Goal: Task Accomplishment & Management: Manage account settings

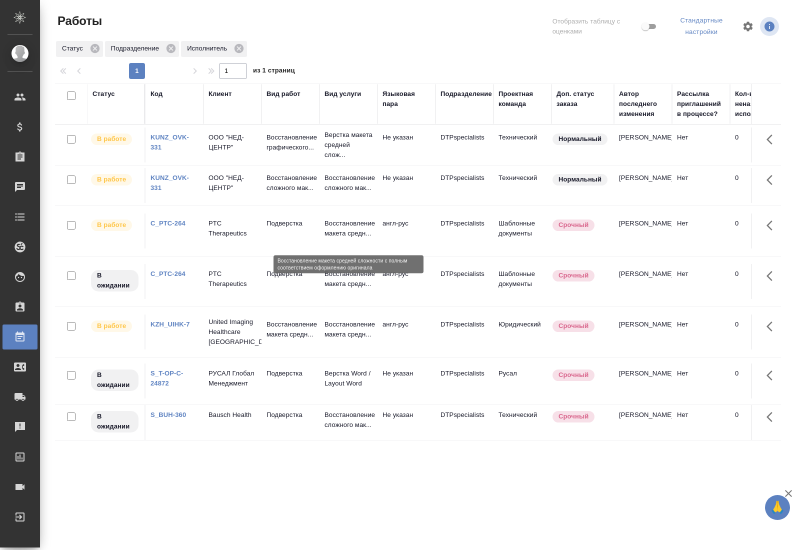
click at [347, 239] on p "Восстановление макета средн..." at bounding box center [349, 229] width 48 height 20
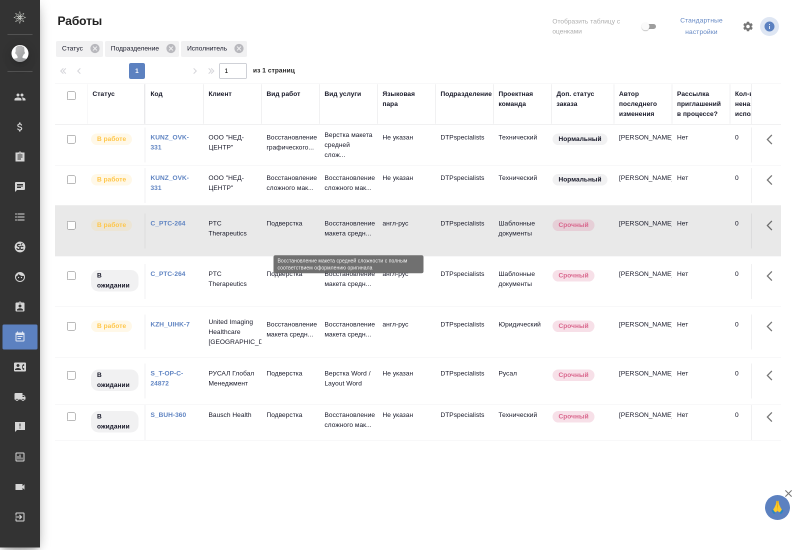
click at [347, 239] on p "Восстановление макета средн..." at bounding box center [349, 229] width 48 height 20
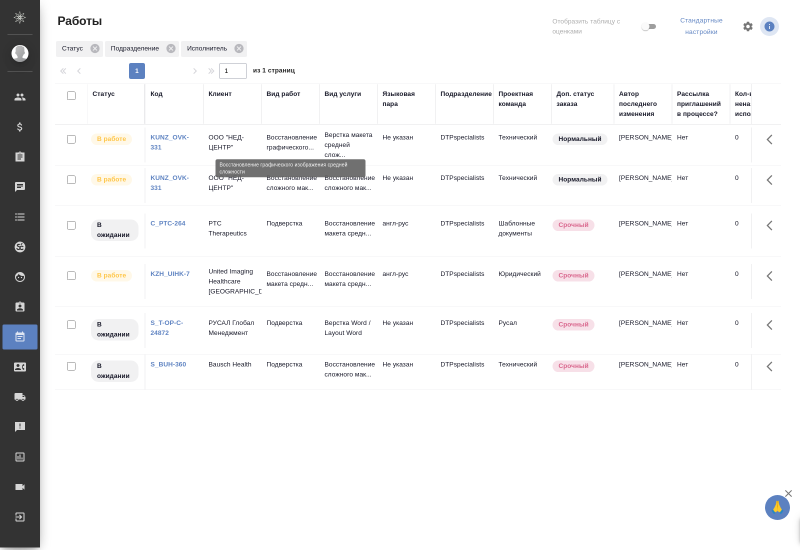
click at [312, 139] on p "Восстановление графического..." at bounding box center [291, 143] width 48 height 20
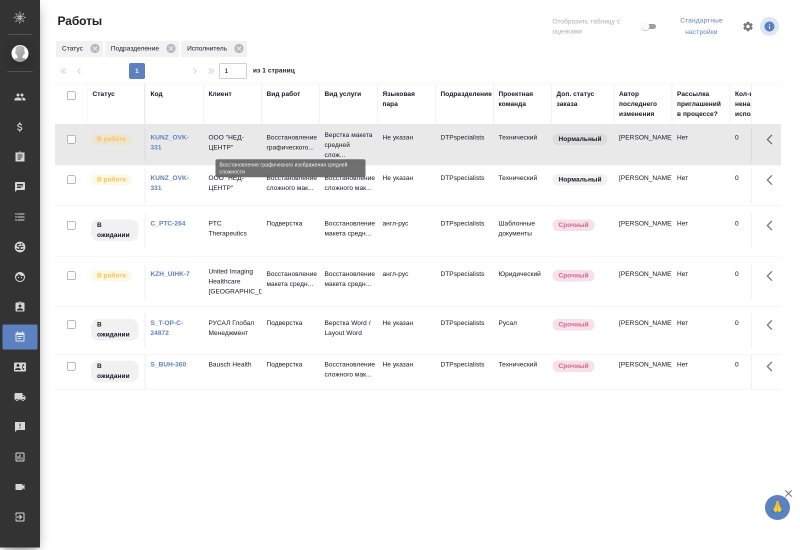
click at [312, 139] on p "Восстановление графического..." at bounding box center [291, 143] width 48 height 20
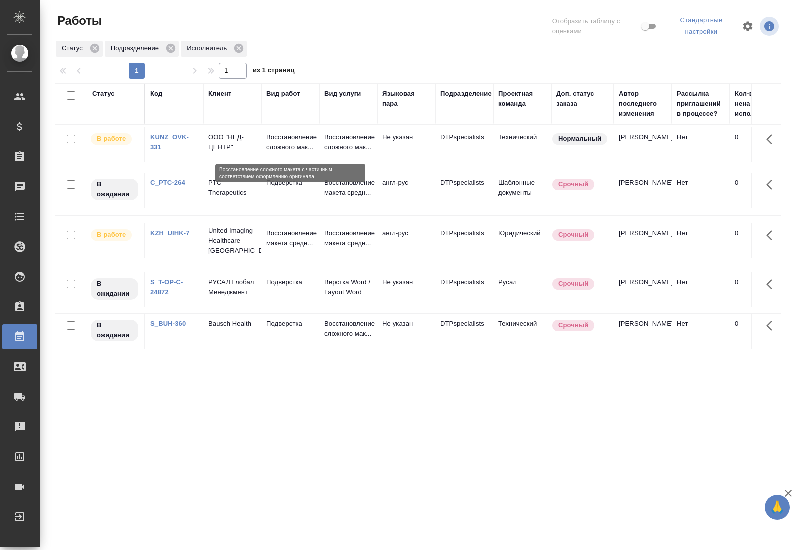
click at [290, 151] on p "Восстановление сложного мак..." at bounding box center [291, 143] width 48 height 20
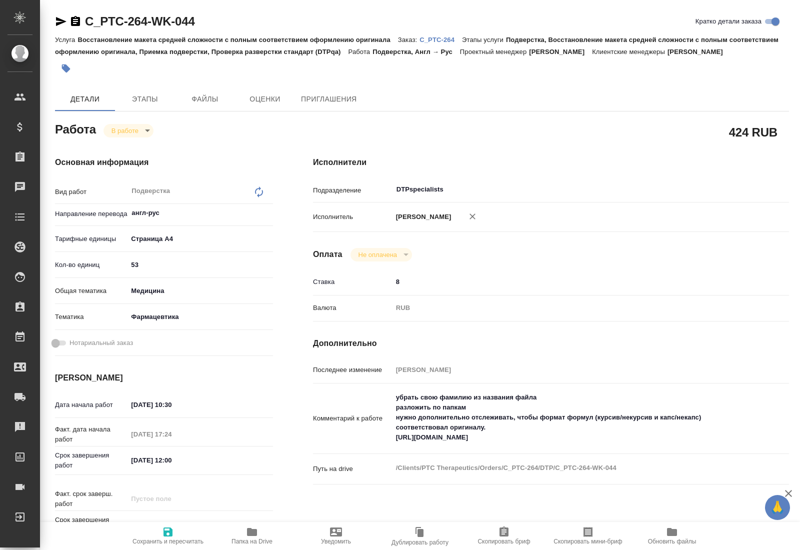
type textarea "x"
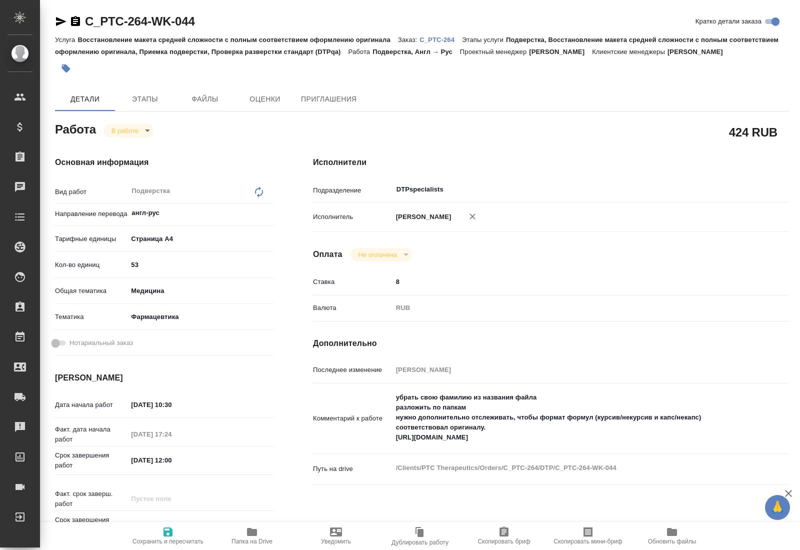
type textarea "x"
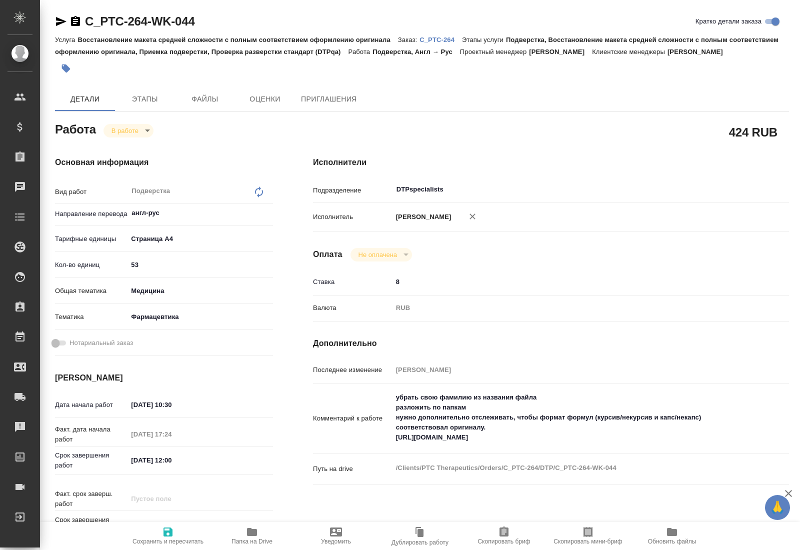
type textarea "x"
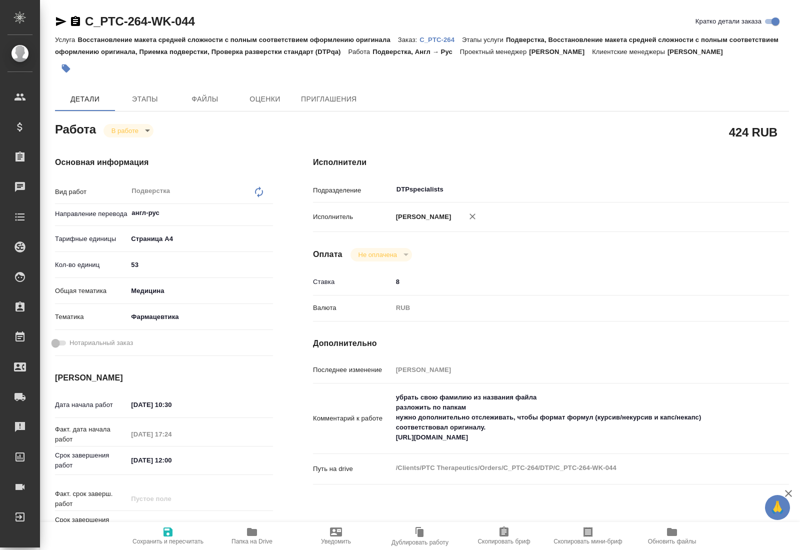
type textarea "x"
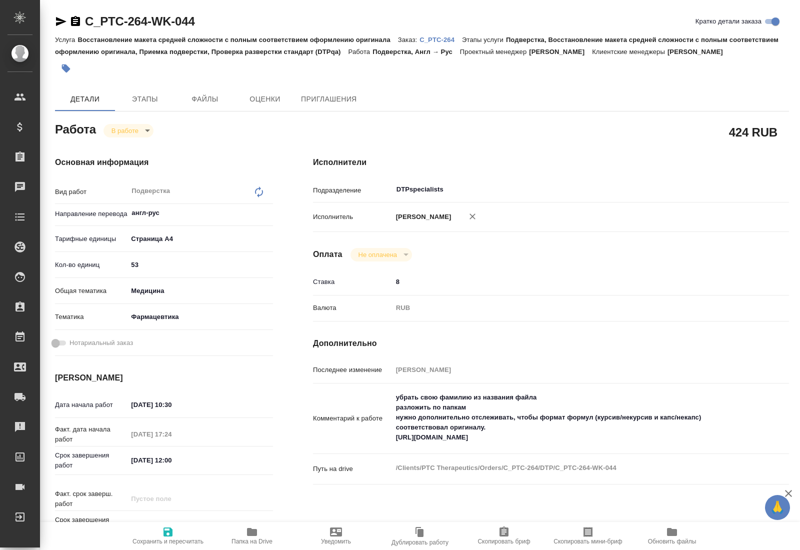
type textarea "x"
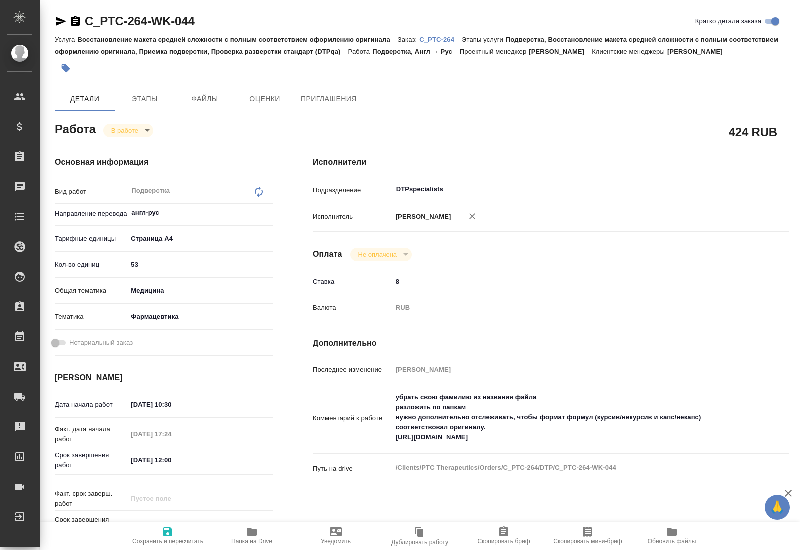
click at [256, 535] on icon "button" at bounding box center [252, 532] width 10 height 8
type textarea "x"
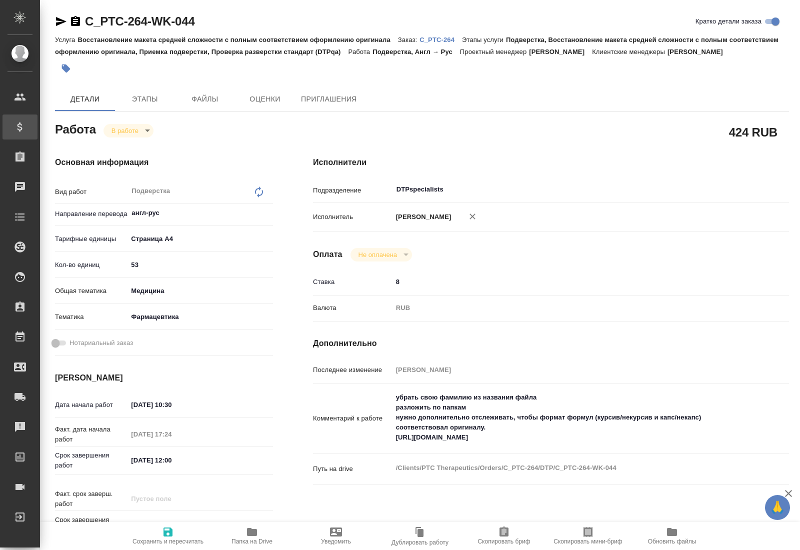
type textarea "x"
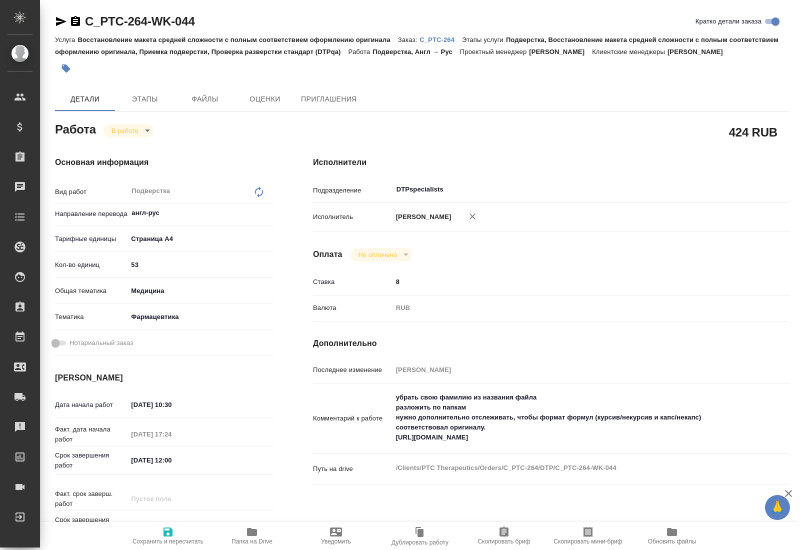
type textarea "x"
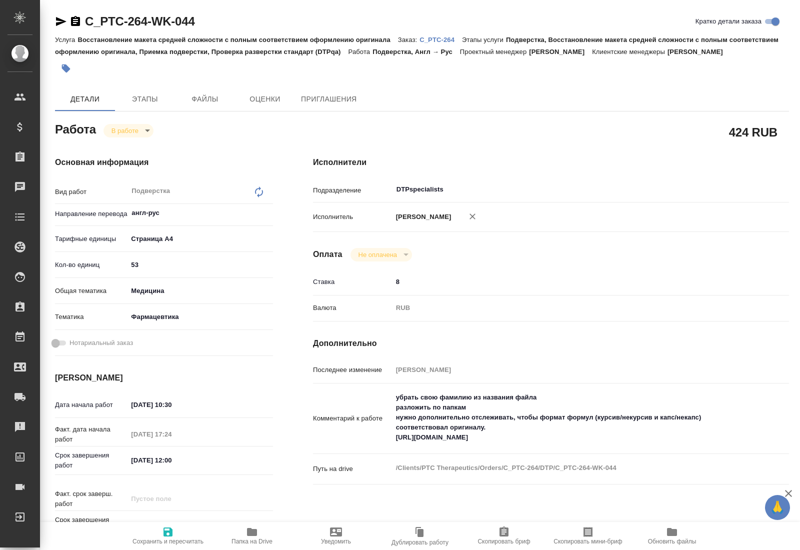
type textarea "x"
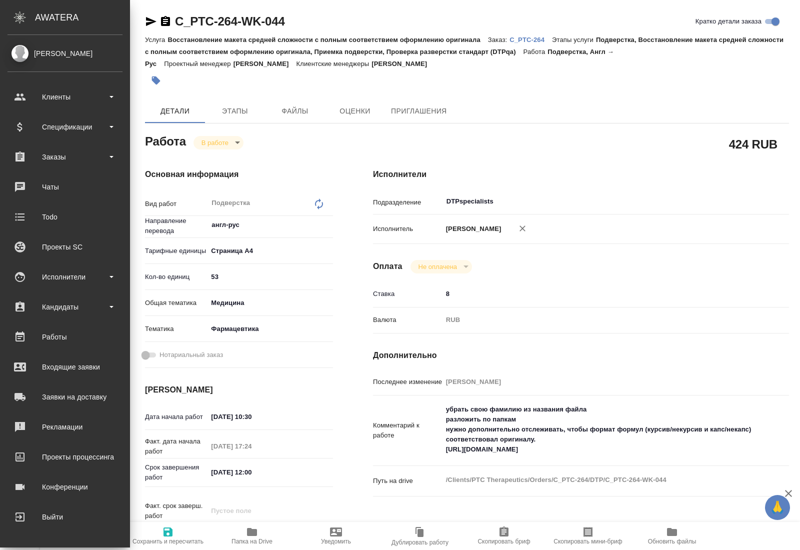
type textarea "x"
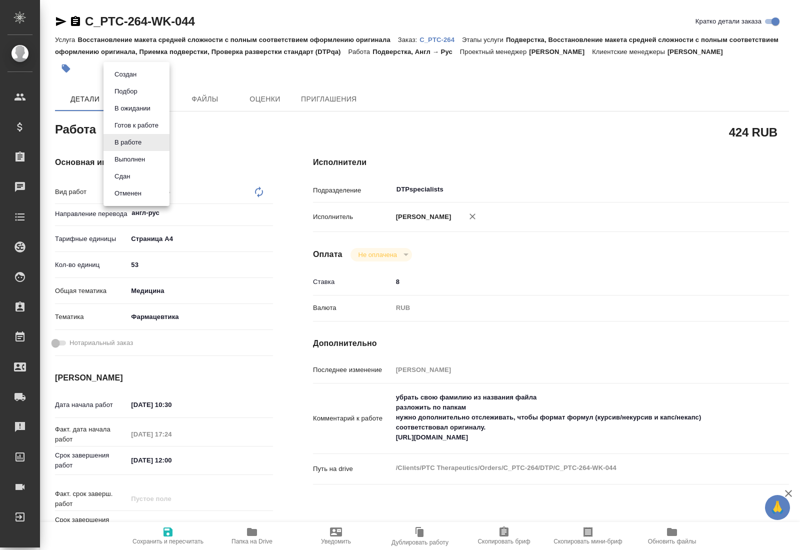
click at [145, 142] on body "🙏 .cls-1 fill:#fff; AWATERA Kucherenko Oksana Клиенты Спецификации Заказы 0 Чат…" at bounding box center [400, 275] width 800 height 550
click at [148, 156] on li "Выполнен" at bounding box center [137, 159] width 66 height 17
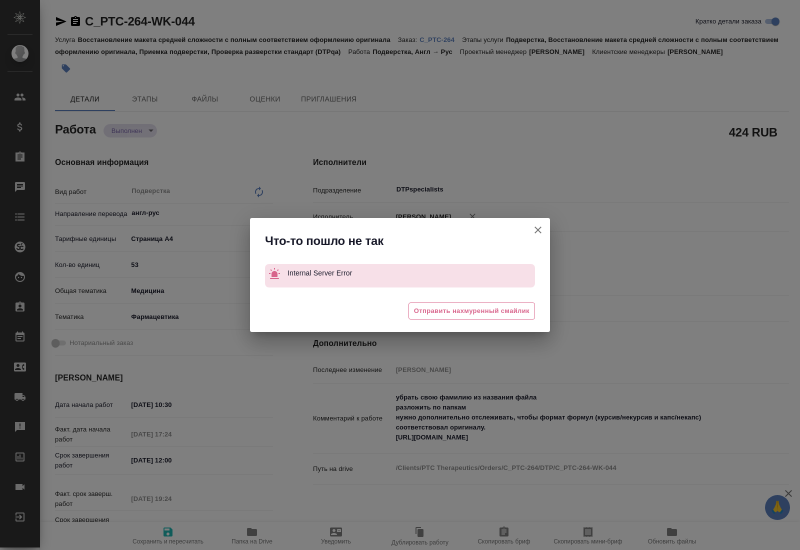
type textarea "x"
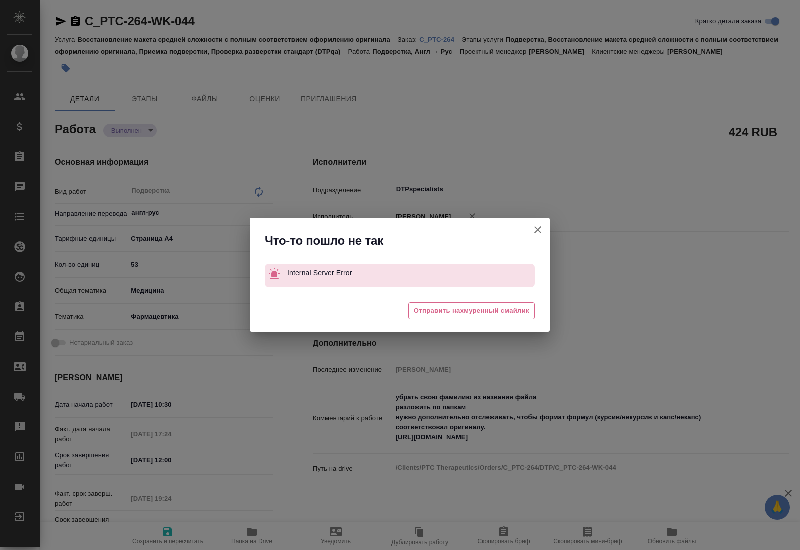
type textarea "x"
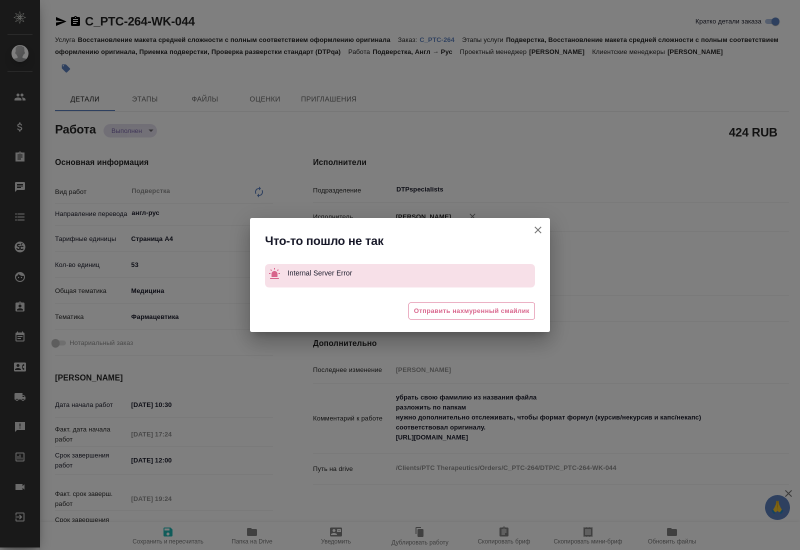
type textarea "x"
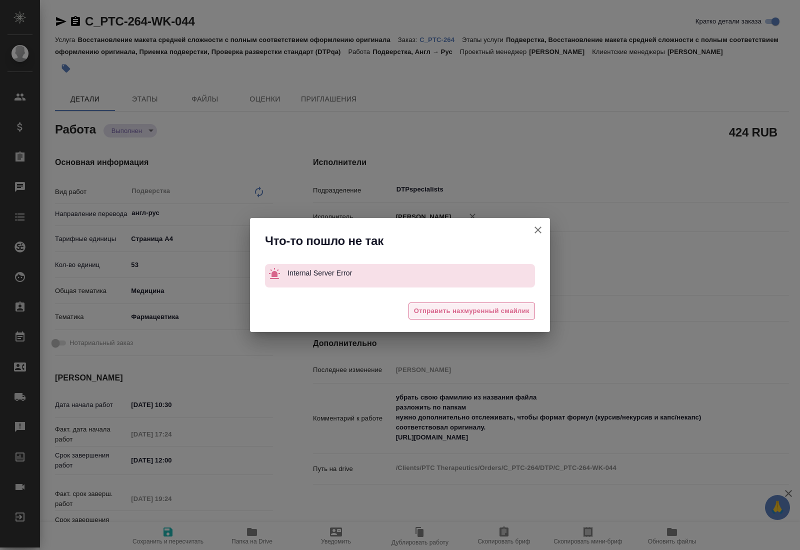
type textarea "x"
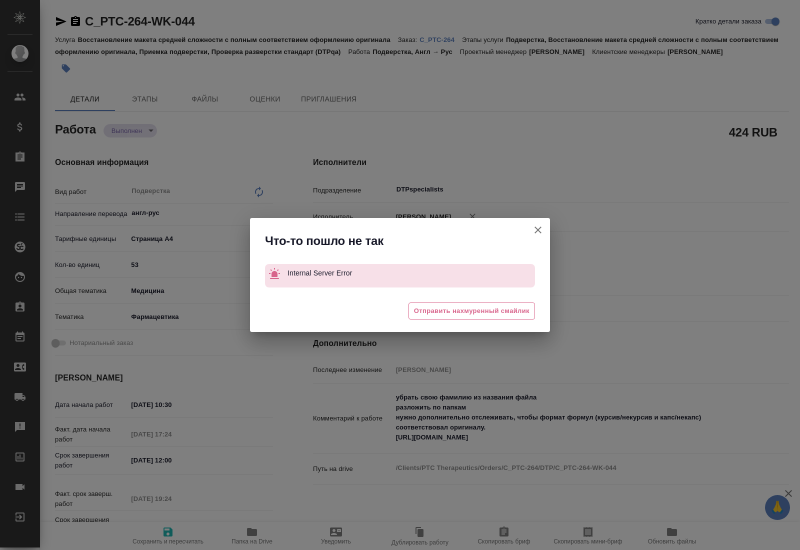
click at [537, 230] on icon "button" at bounding box center [538, 230] width 7 height 7
type textarea "x"
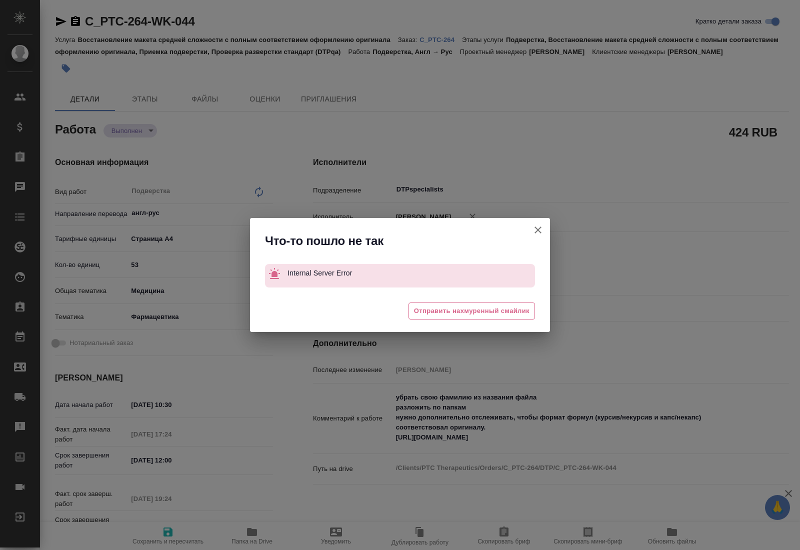
type textarea "x"
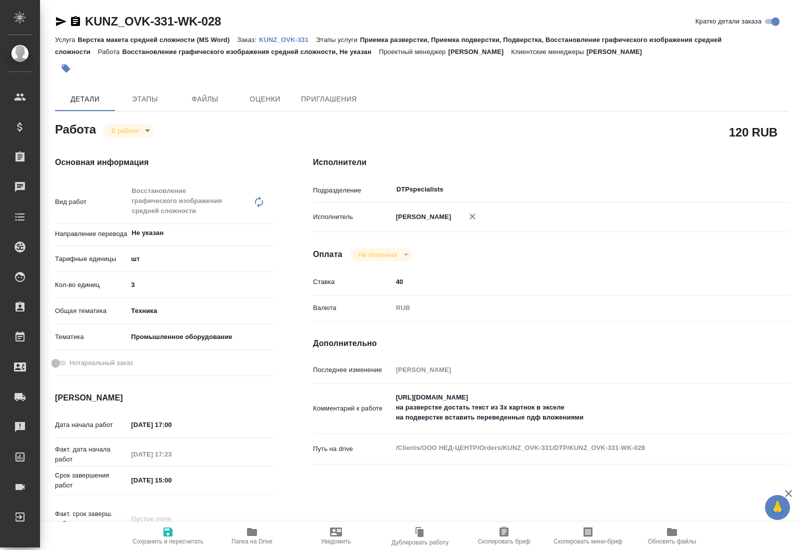
type textarea "x"
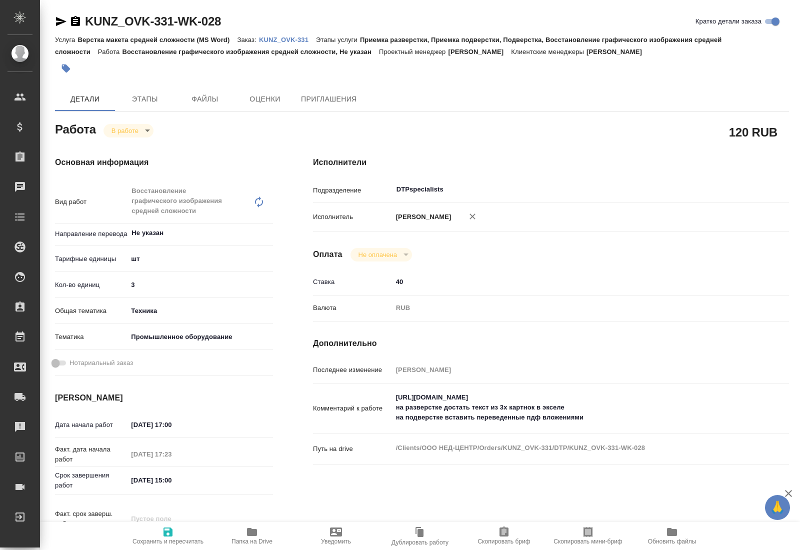
type textarea "x"
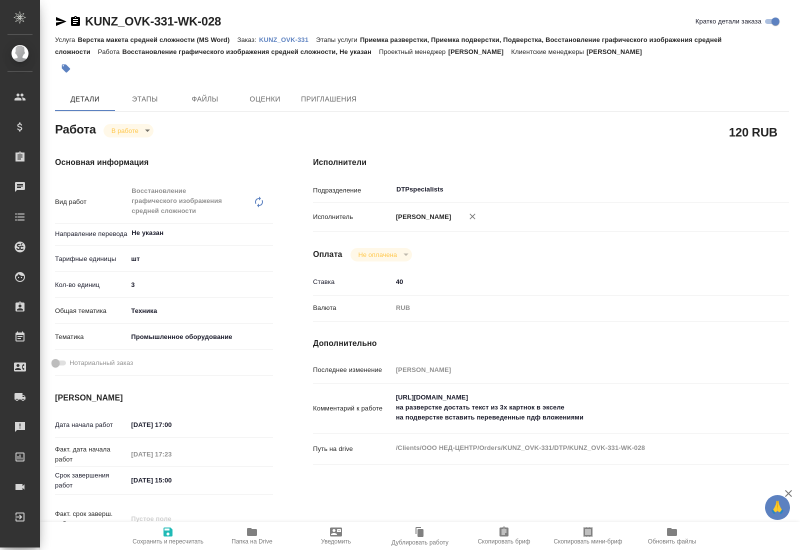
type textarea "x"
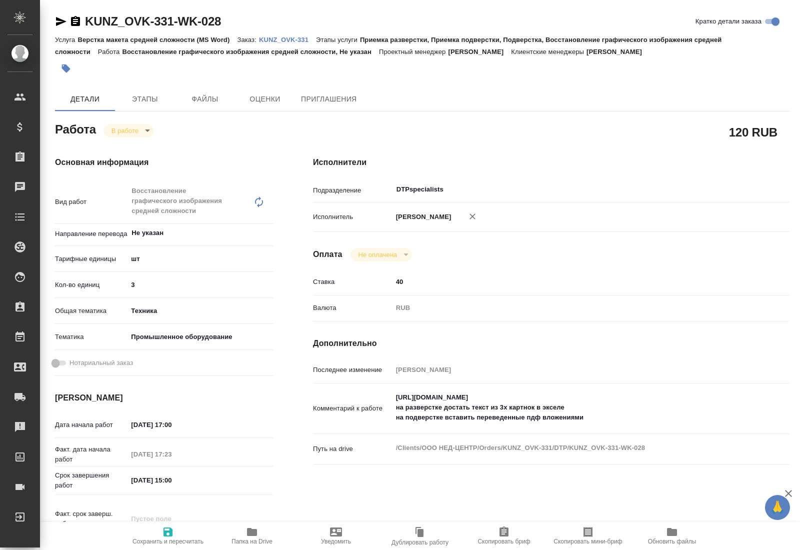
type textarea "x"
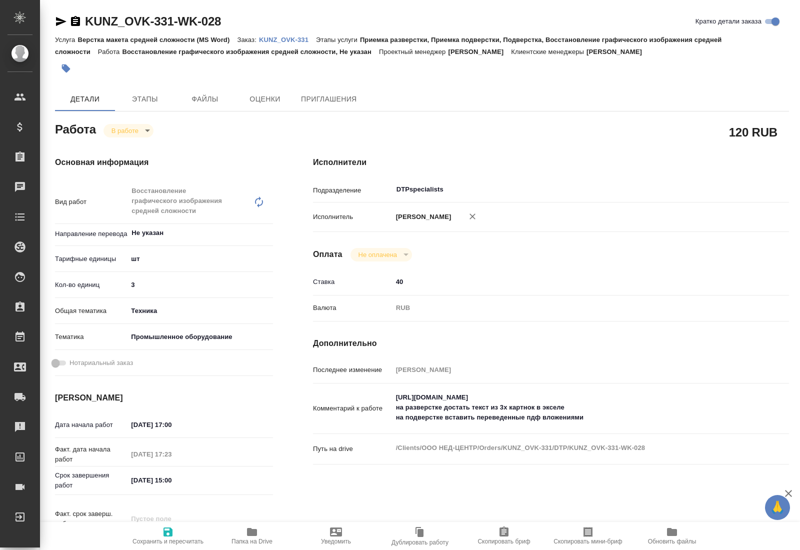
type textarea "x"
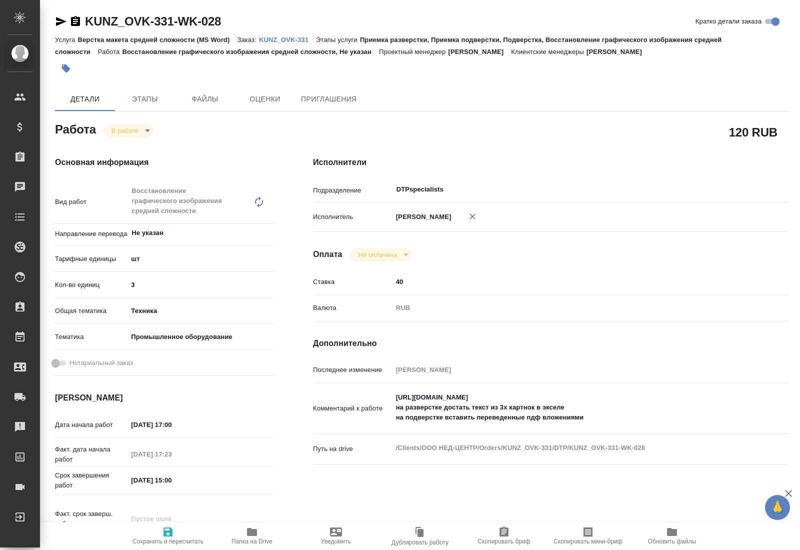
type textarea "x"
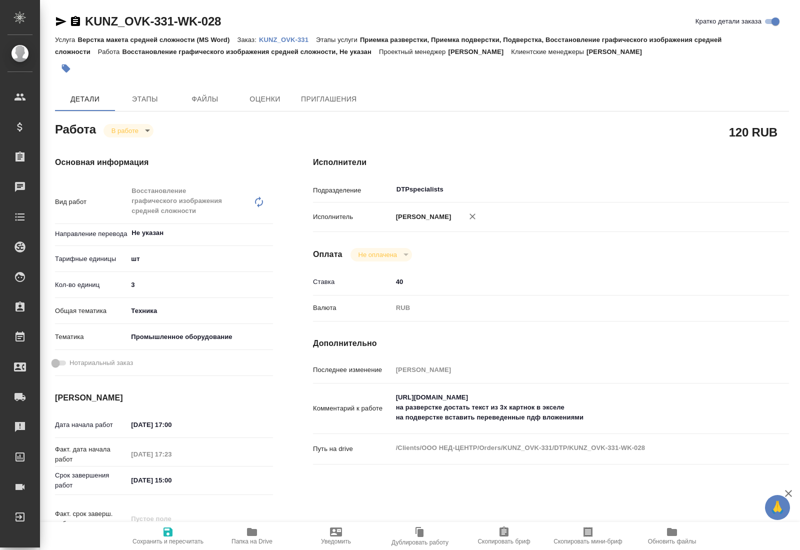
type textarea "x"
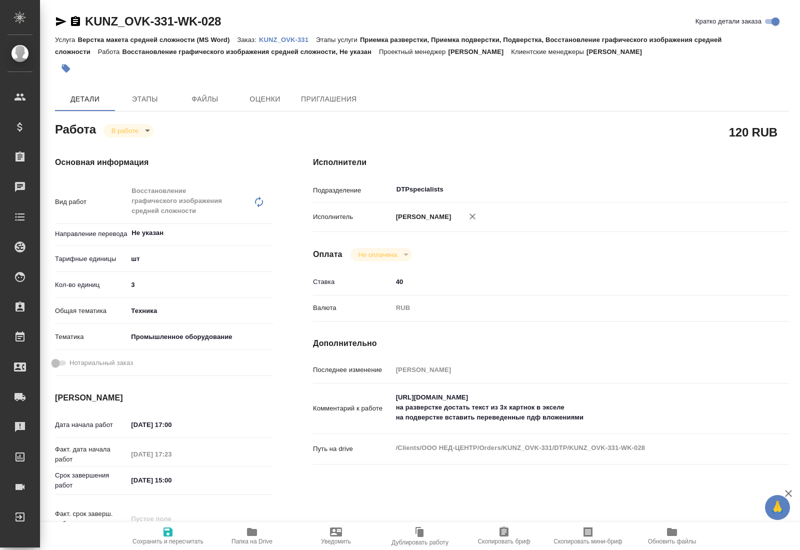
click at [249, 536] on icon "button" at bounding box center [252, 532] width 12 height 12
click at [145, 130] on body "🙏 .cls-1 fill:#fff; AWATERA Kucherenko Oksana Клиенты Спецификации Заказы 0 Чат…" at bounding box center [400, 275] width 800 height 550
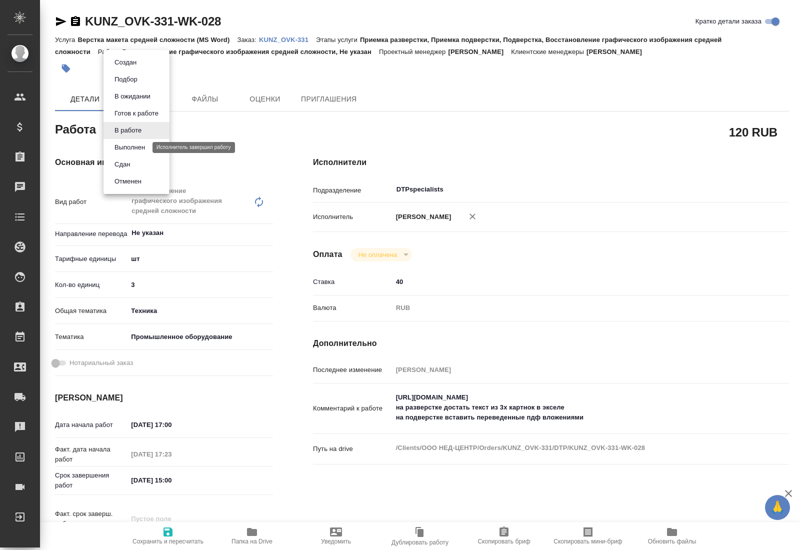
click at [133, 148] on button "Выполнен" at bounding box center [130, 147] width 37 height 11
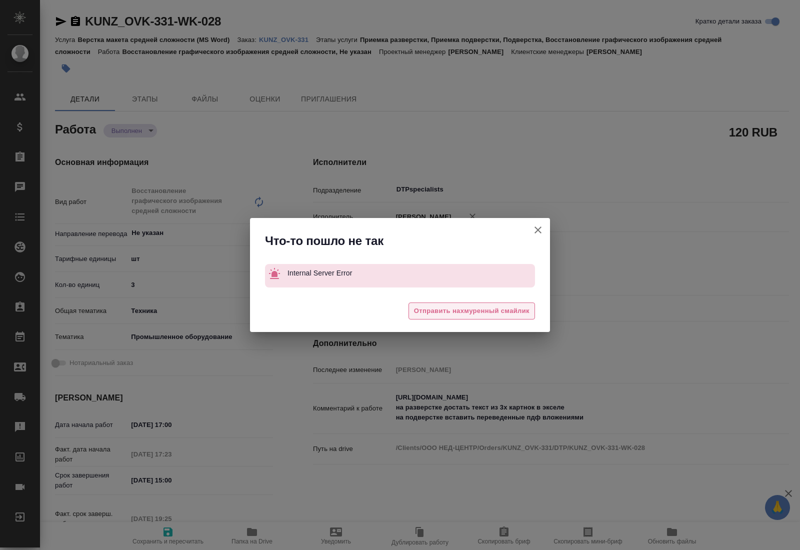
type textarea "x"
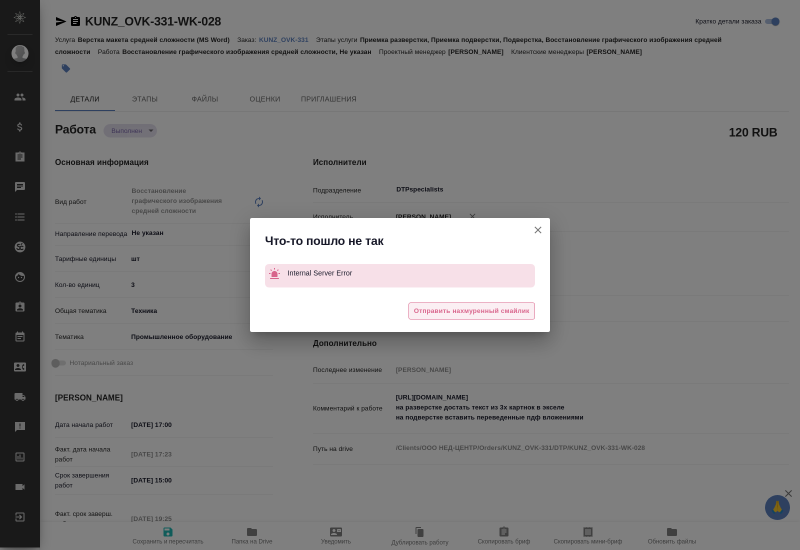
type textarea "x"
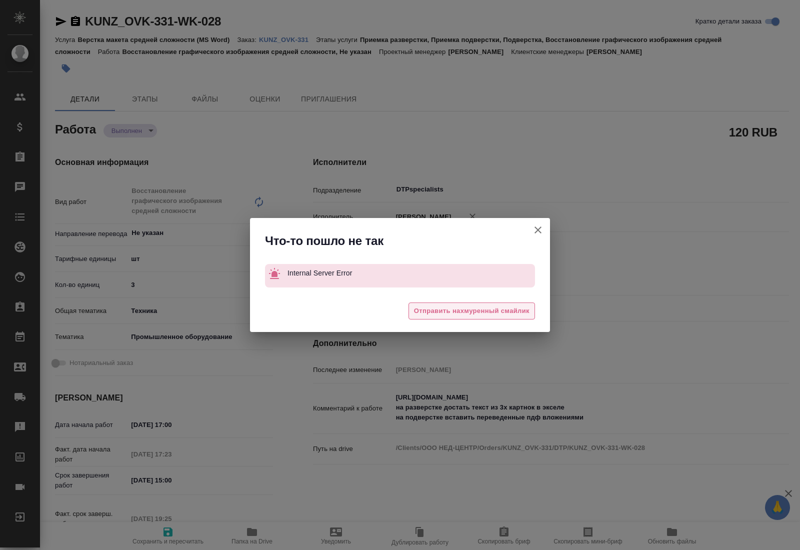
type textarea "x"
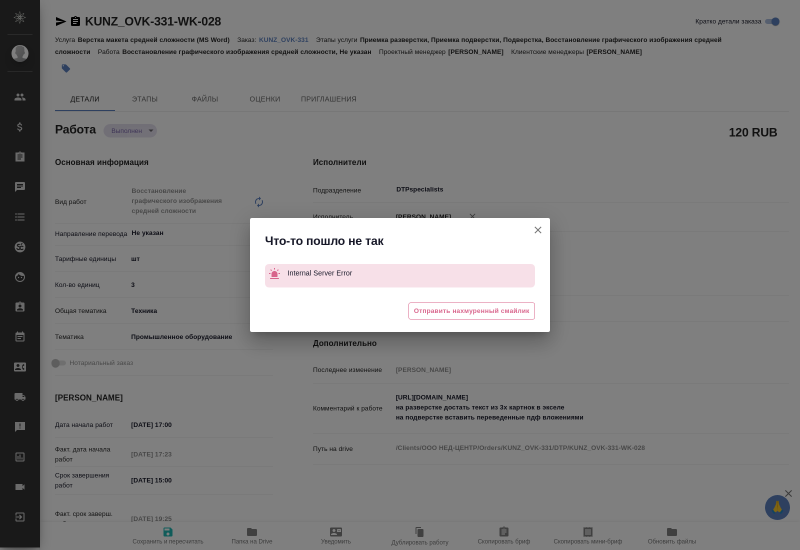
click at [538, 231] on icon "button" at bounding box center [538, 230] width 7 height 7
type textarea "x"
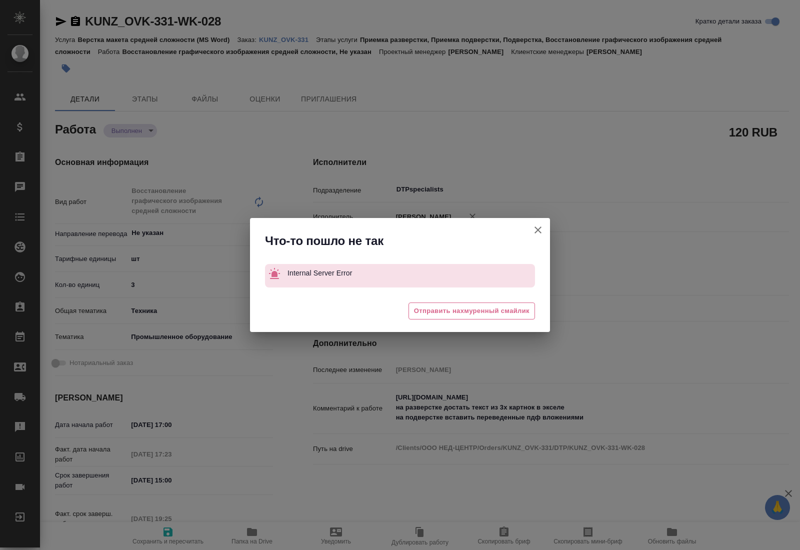
type textarea "x"
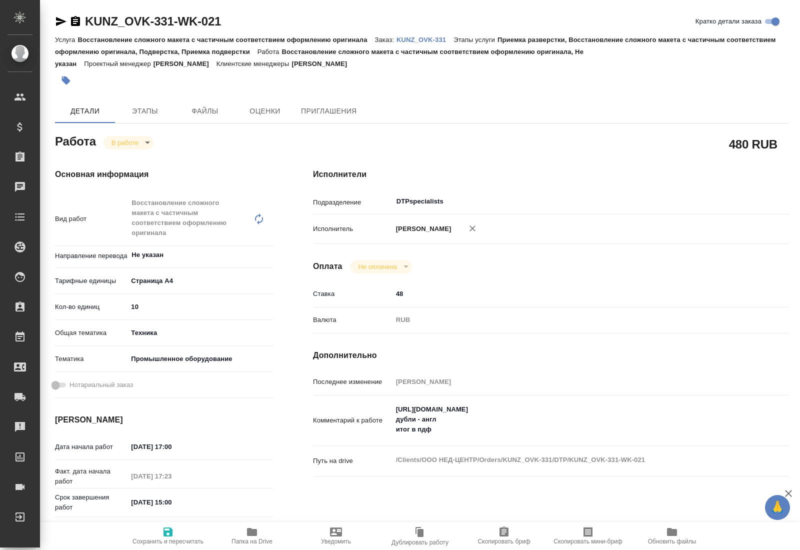
type textarea "x"
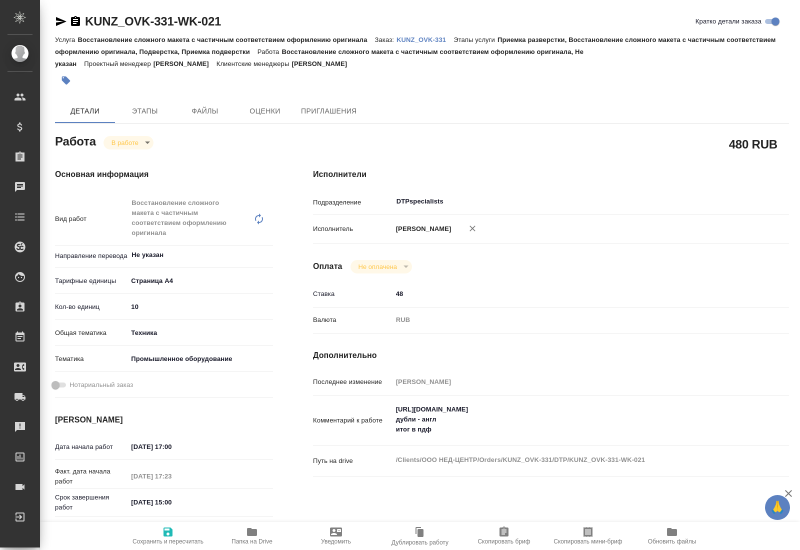
type textarea "x"
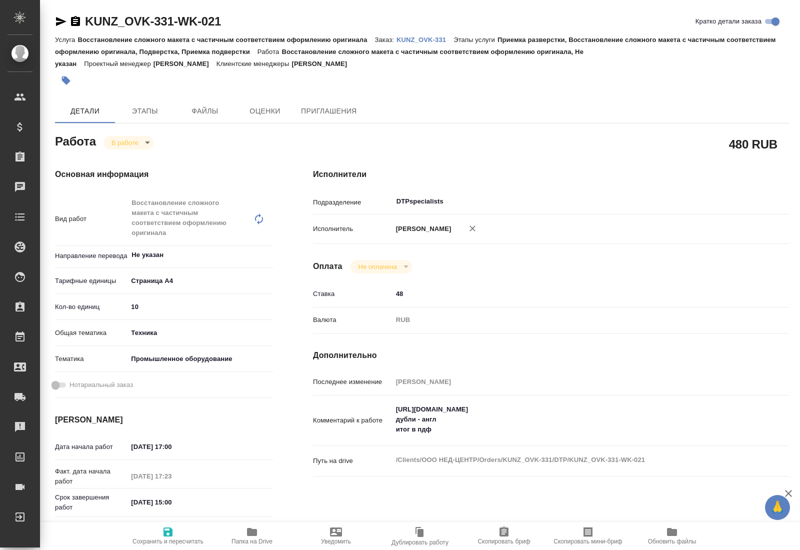
type textarea "x"
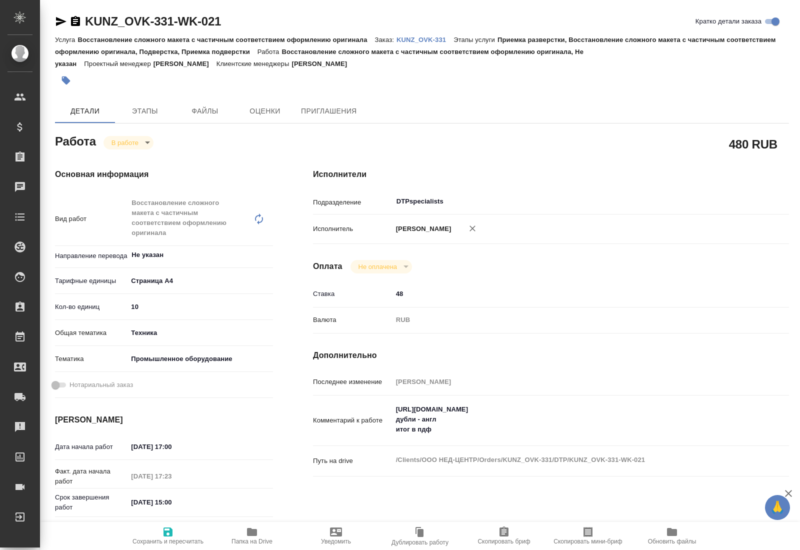
type textarea "x"
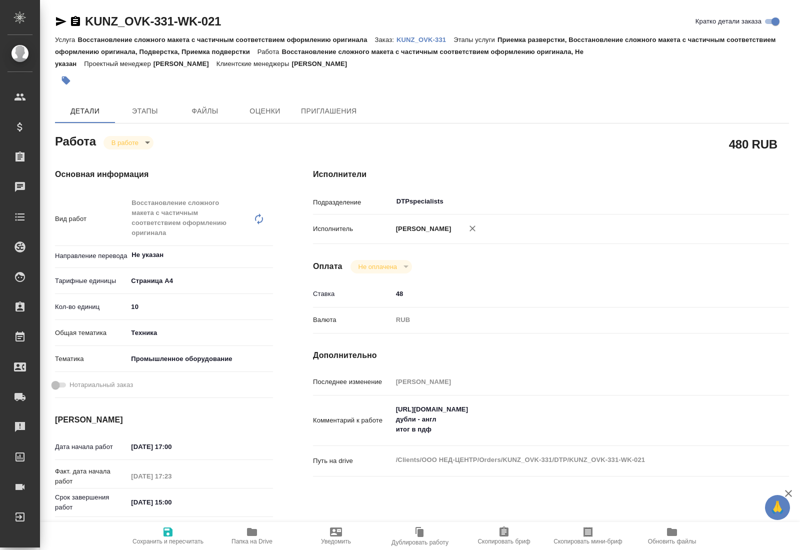
type textarea "x"
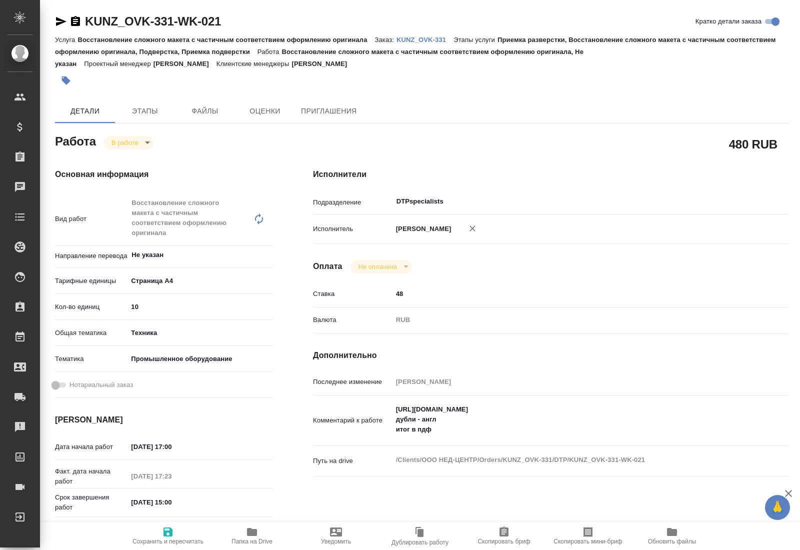
type textarea "x"
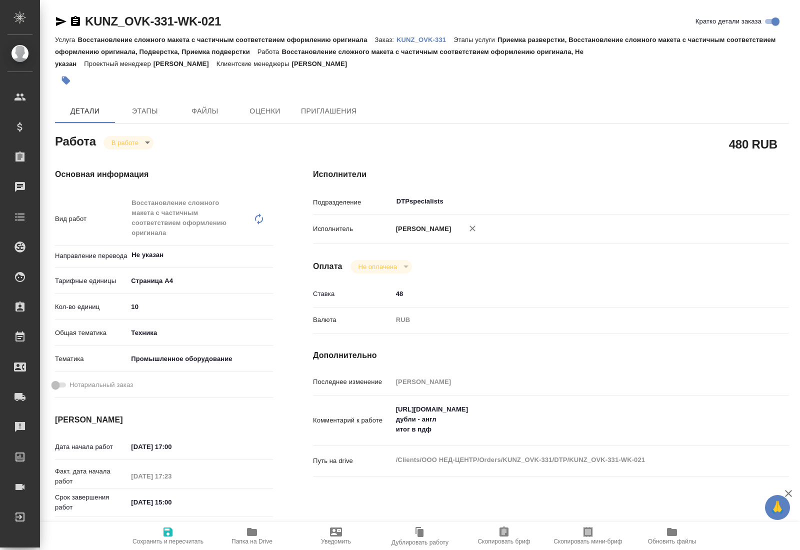
type textarea "x"
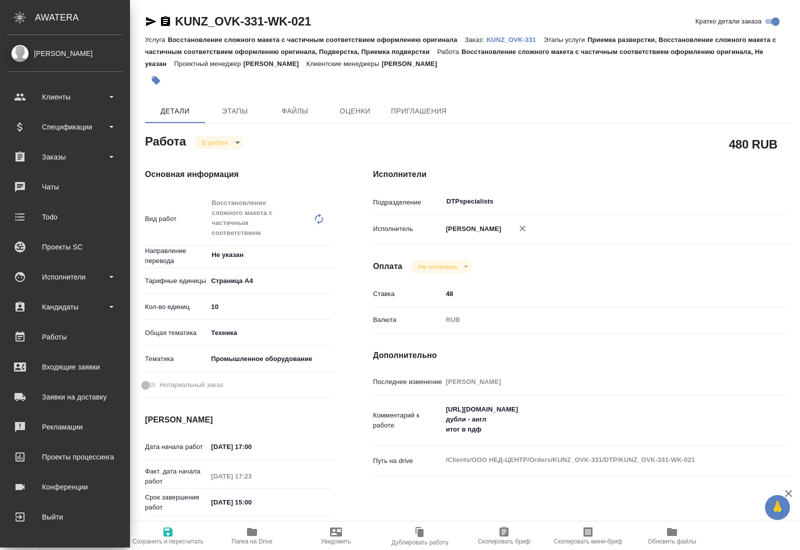
type textarea "x"
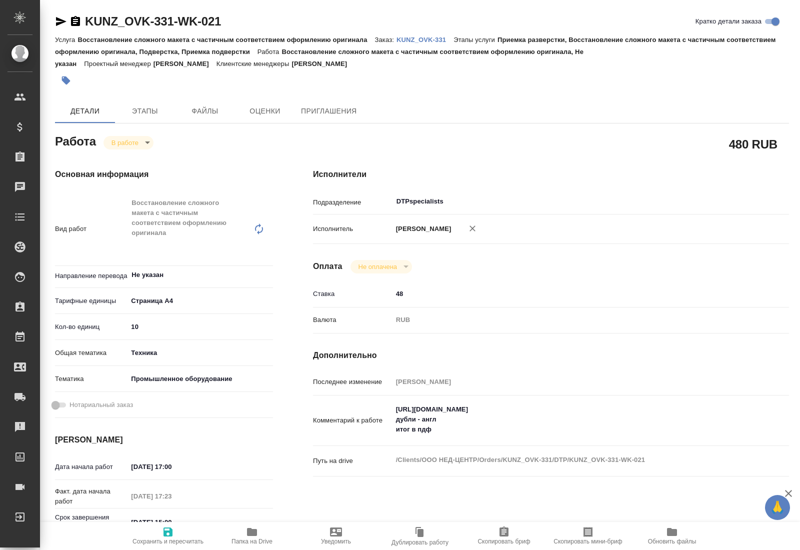
click at [59, 20] on icon "button" at bounding box center [61, 21] width 11 height 9
click at [59, 22] on icon "button" at bounding box center [61, 22] width 12 height 12
